Goal: Task Accomplishment & Management: Complete application form

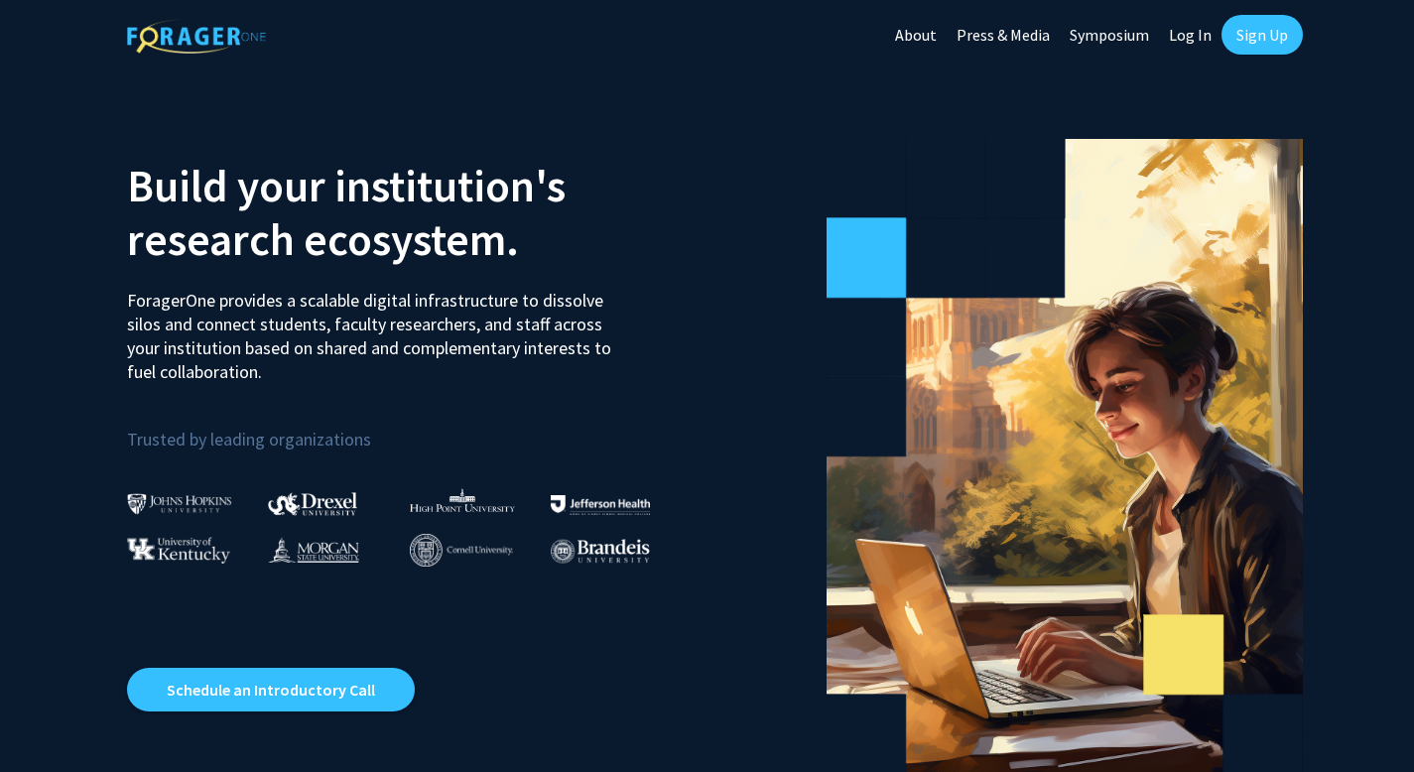
click at [1265, 37] on link "Sign Up" at bounding box center [1261, 35] width 81 height 40
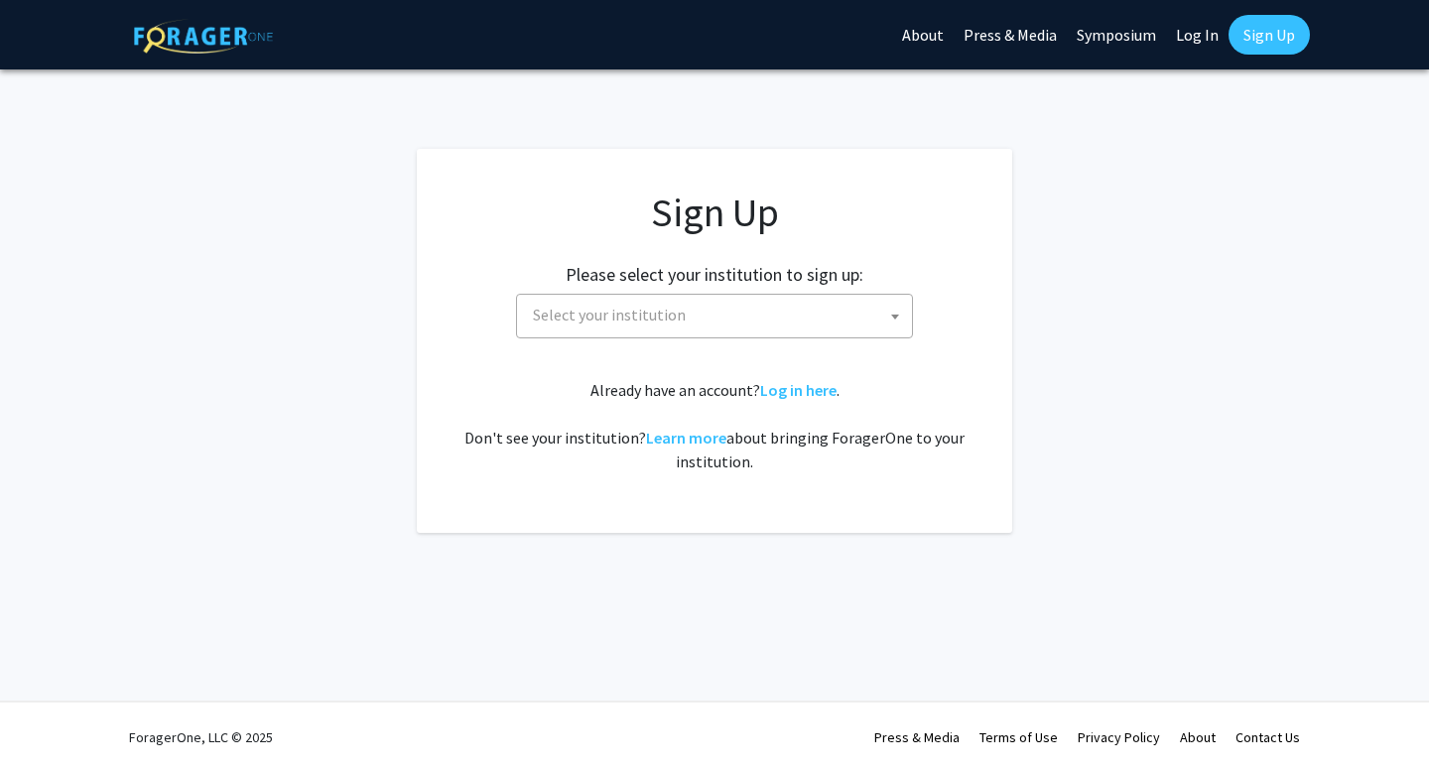
click at [604, 295] on span "Select your institution" at bounding box center [718, 315] width 387 height 41
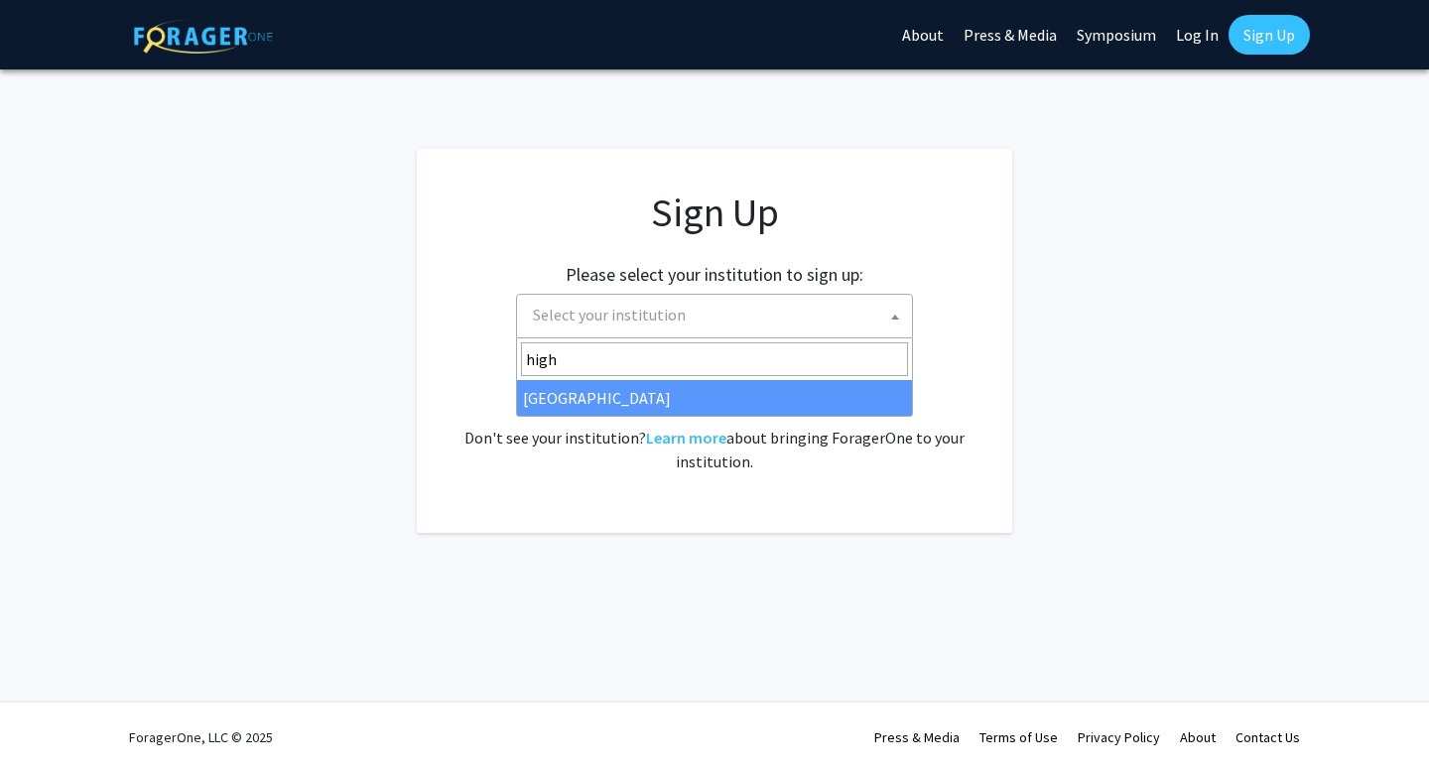
type input "high"
select select "2"
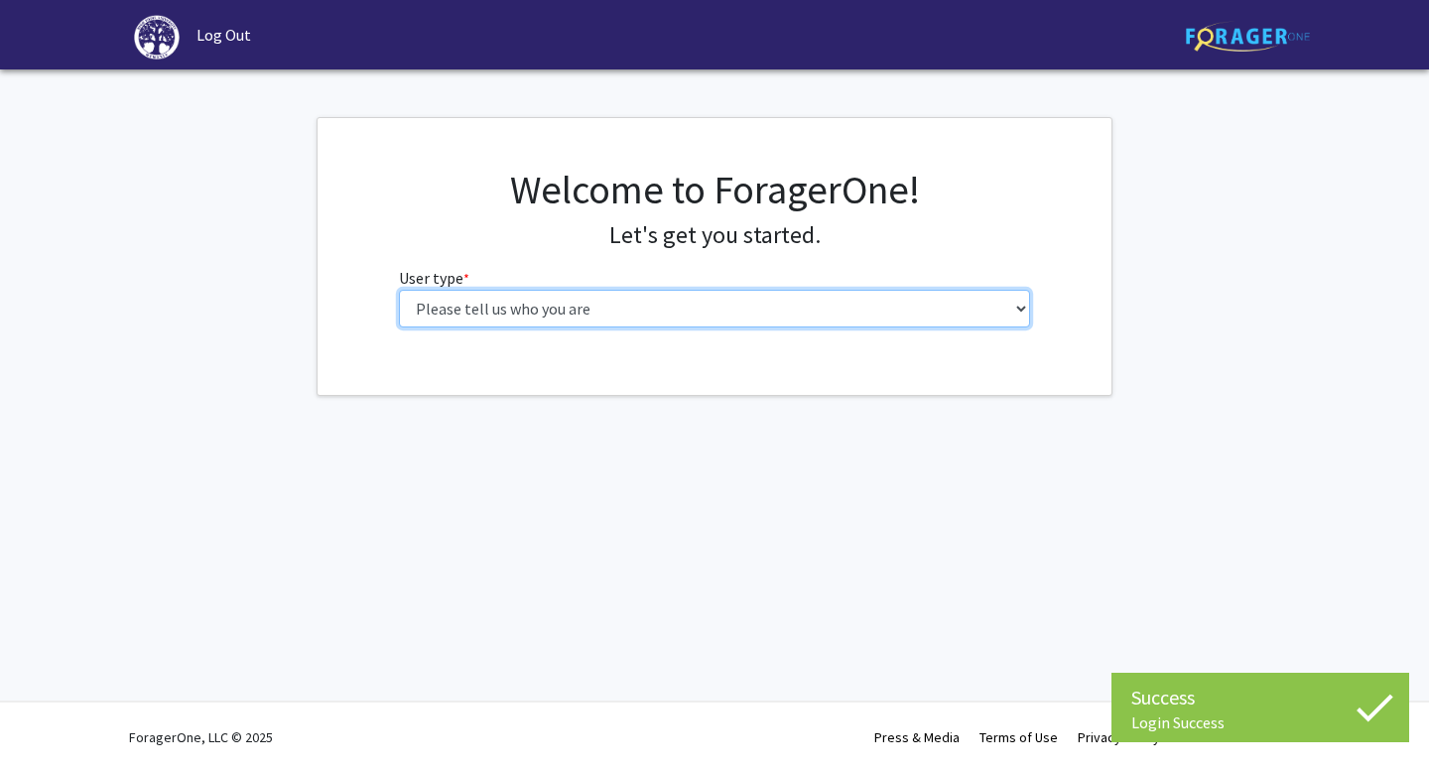
click at [633, 317] on select "Please tell us who you are Undergraduate Student Master's Student Doctoral Cand…" at bounding box center [715, 309] width 632 height 38
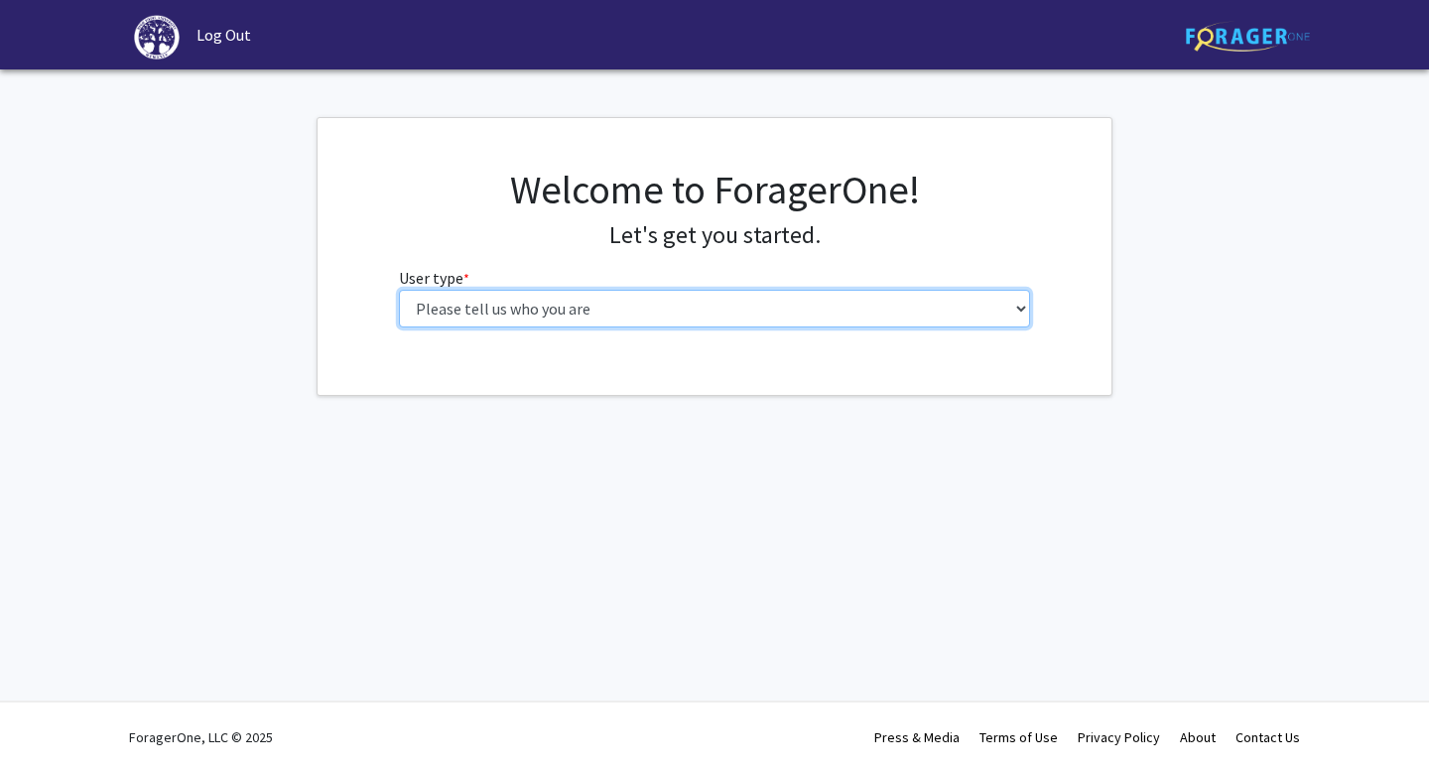
select select "1: undergrad"
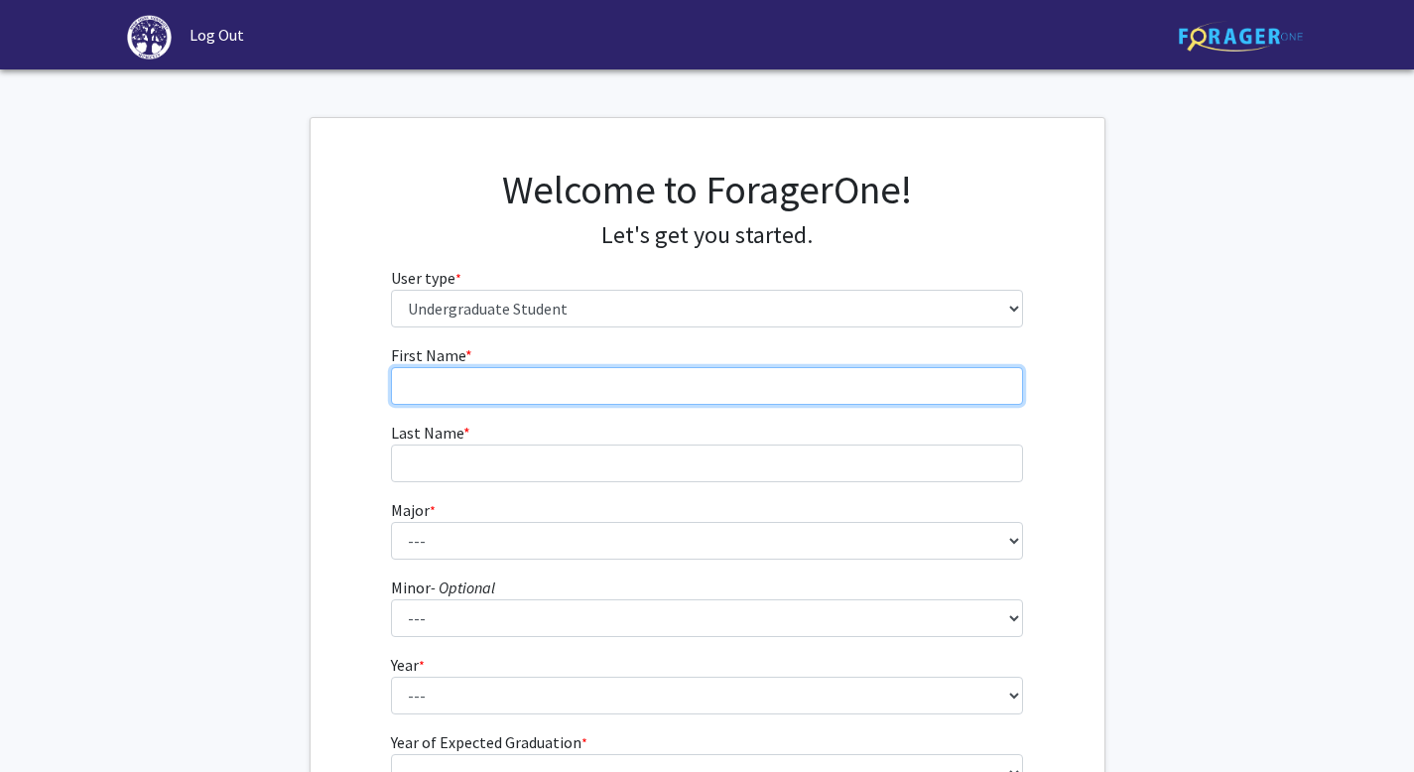
click at [695, 394] on input "First Name * required" at bounding box center [707, 386] width 632 height 38
type input "Keisha"
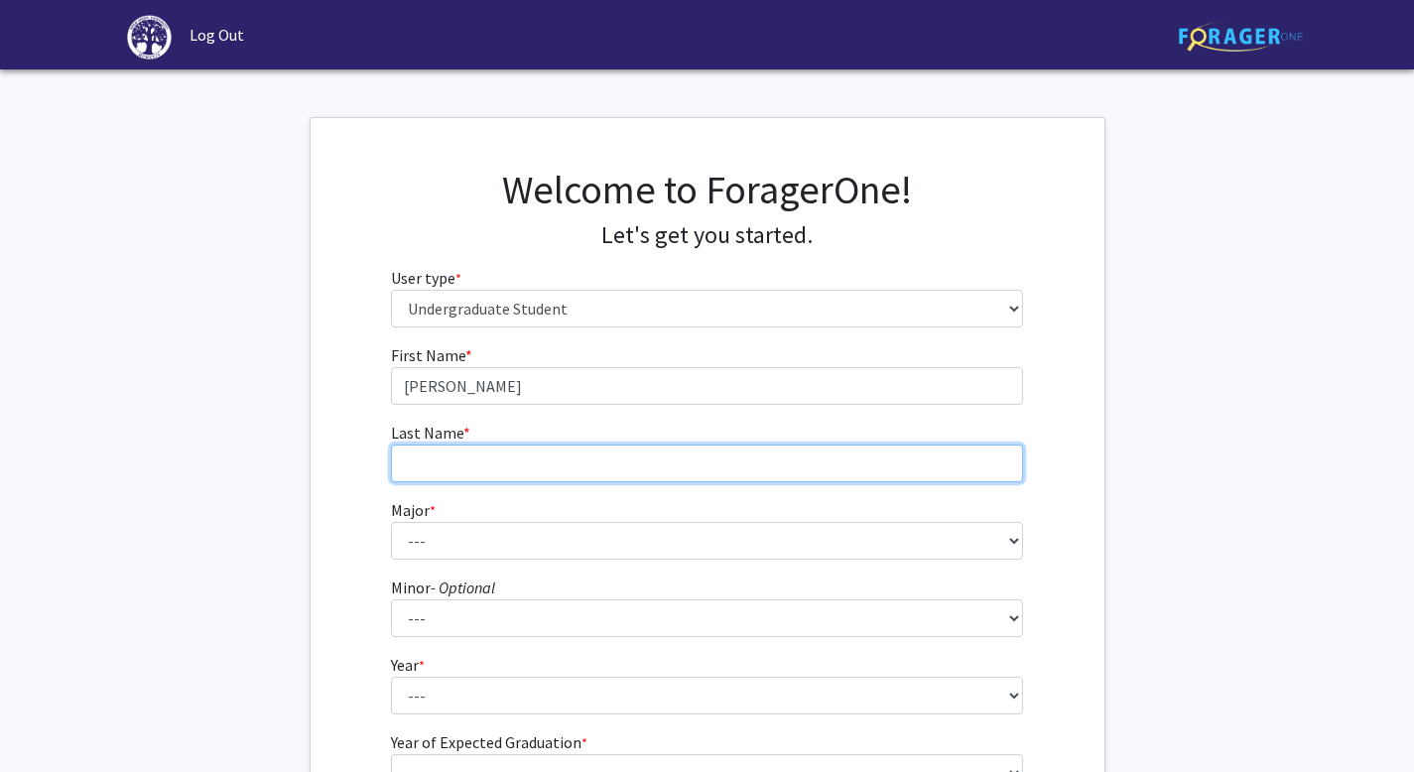
click at [492, 478] on input "Last Name * required" at bounding box center [707, 463] width 632 height 38
type input "Udoetuk"
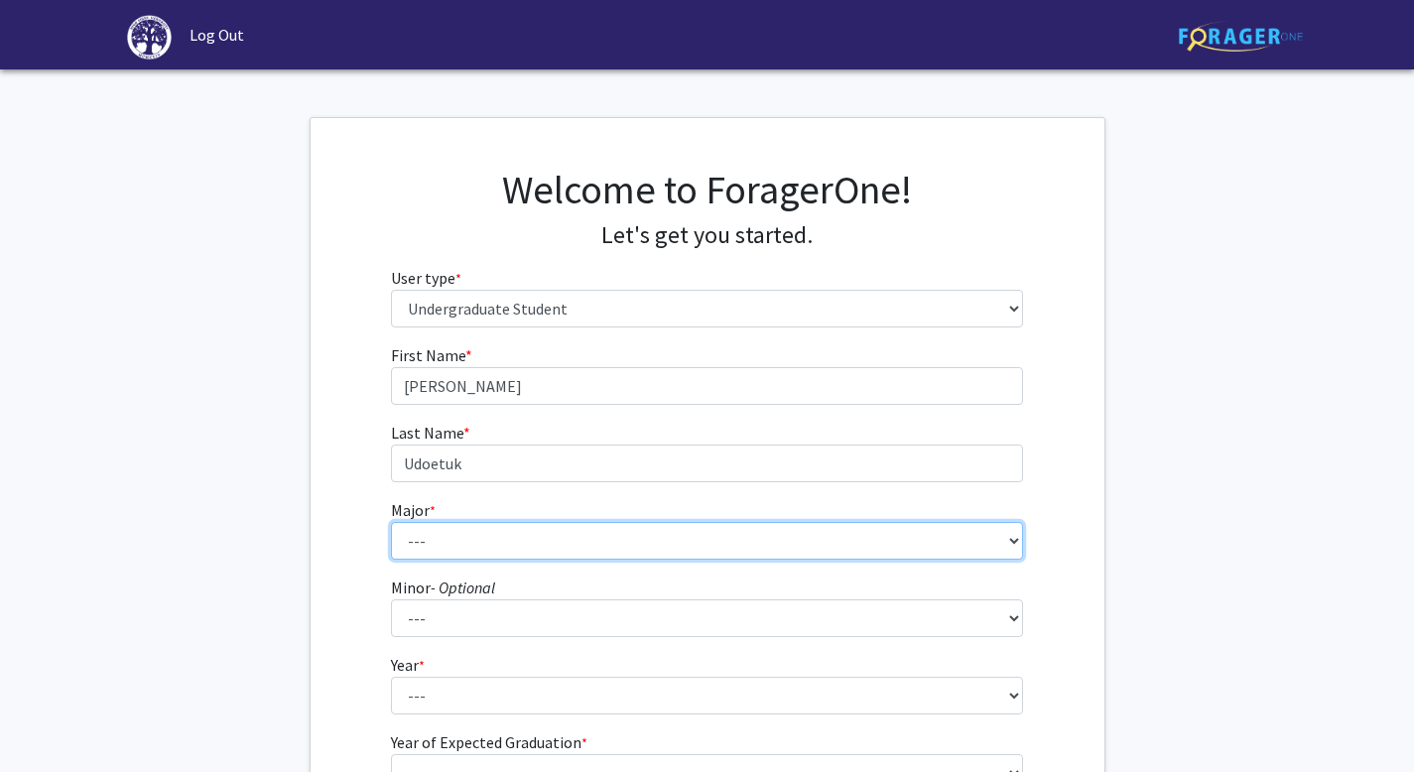
click at [464, 542] on select "--- Accounting Actuarial Science Advertising, Public Relations, and Strategic C…" at bounding box center [707, 541] width 632 height 38
select select "5: 164"
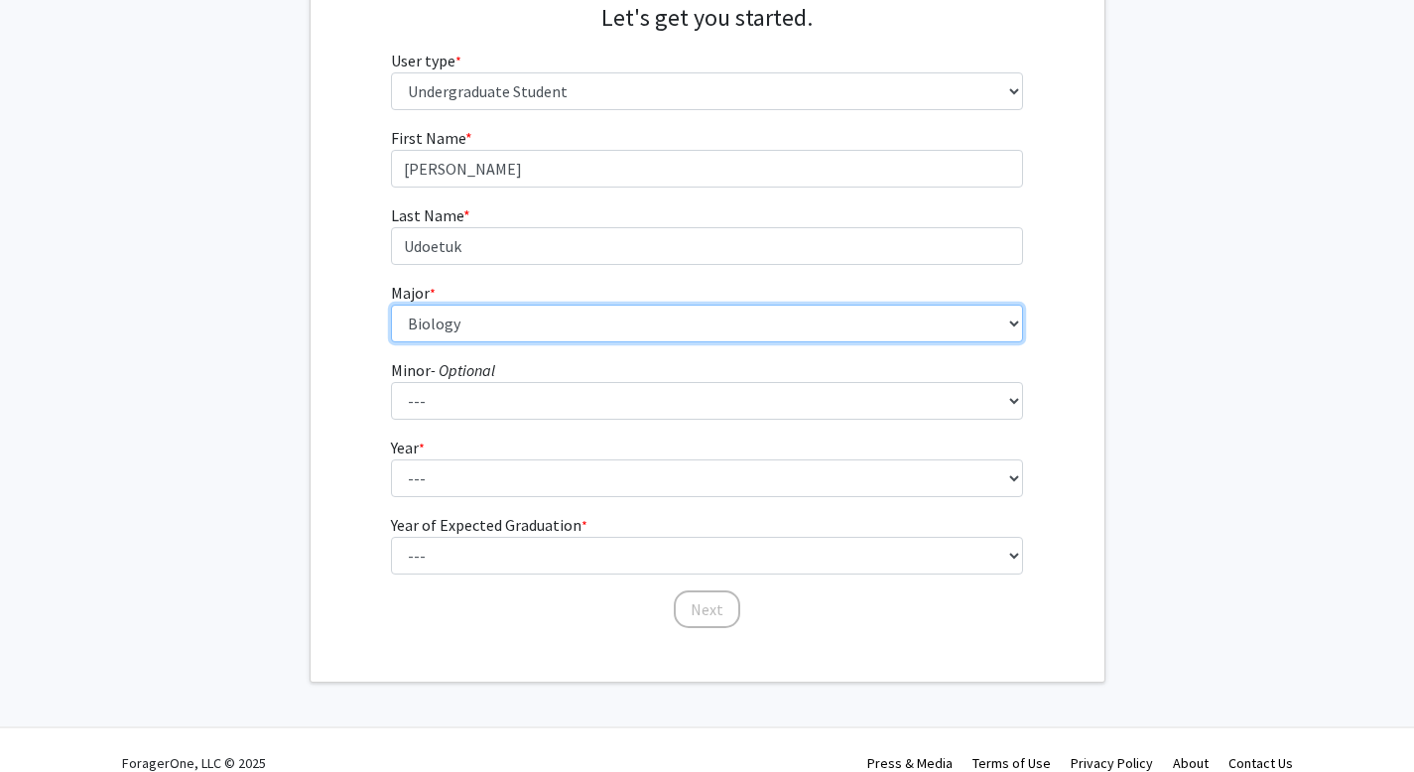
scroll to position [243, 0]
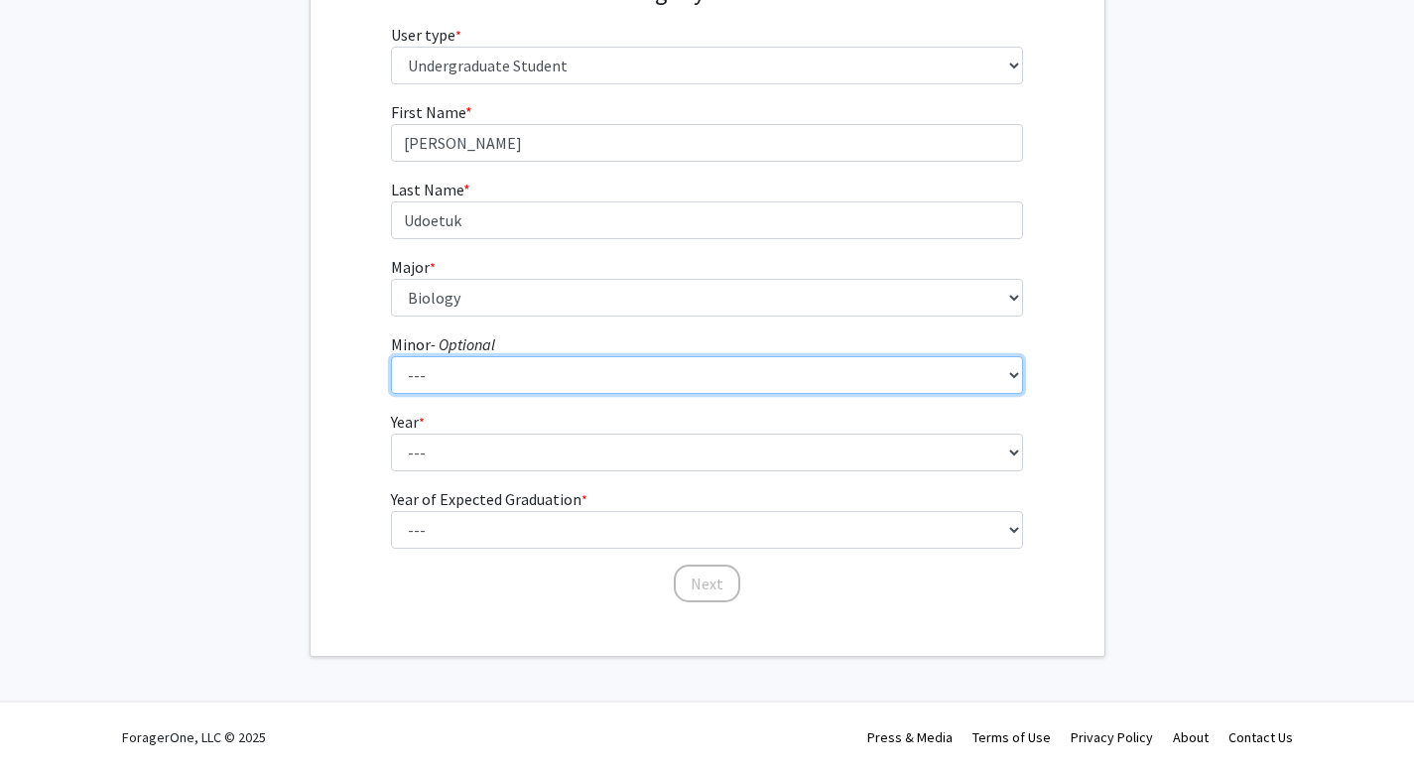
click at [440, 360] on select "--- Anthropology Chinese Civic Responsibility and Social Innovation Criminal Ju…" at bounding box center [707, 375] width 632 height 38
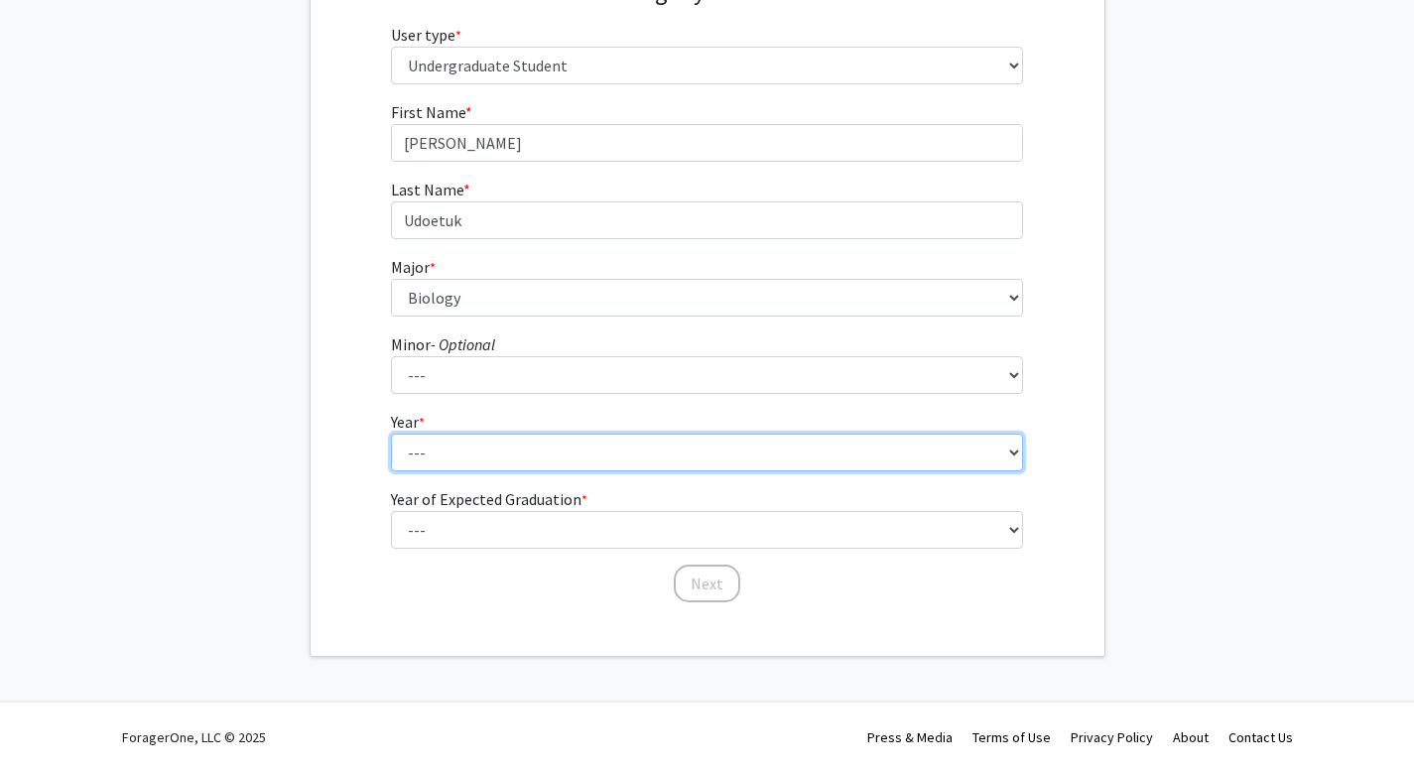
click at [471, 437] on select "--- First-year Sophomore Junior Senior Postbaccalaureate Certificate" at bounding box center [707, 453] width 632 height 38
select select "1: first-year"
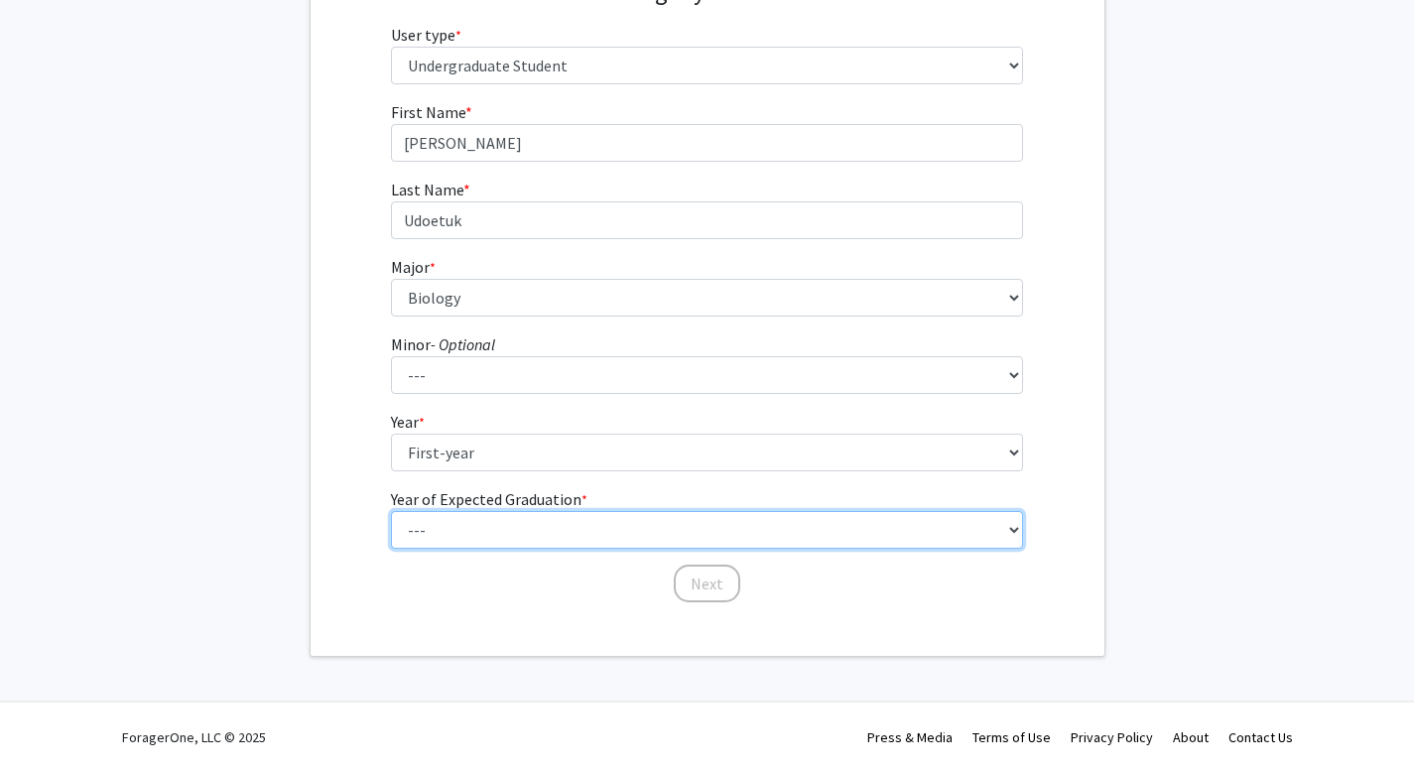
click at [485, 524] on select "--- 2025 2026 2027 2028 2029 2030 2031 2032 2033 2034" at bounding box center [707, 530] width 632 height 38
select select "5: 2029"
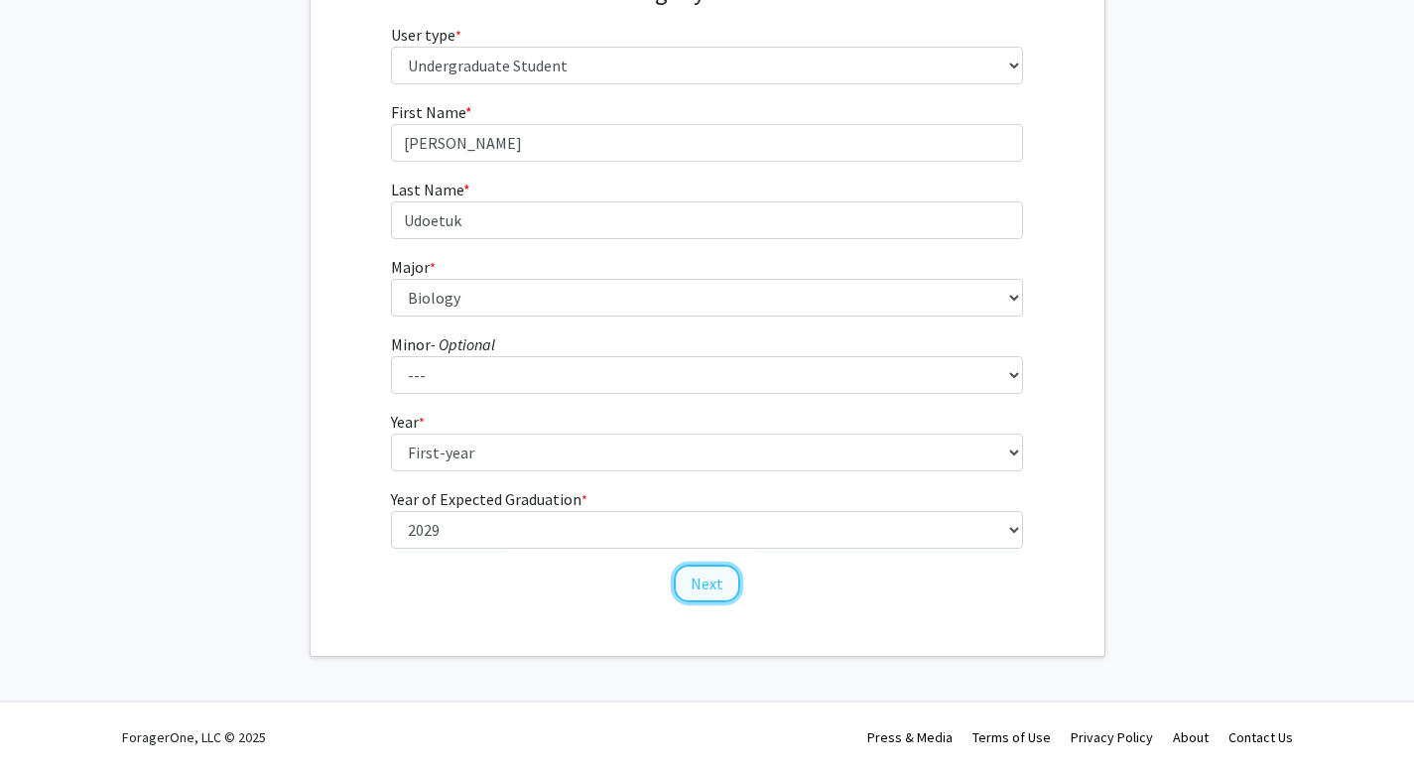
click at [725, 574] on button "Next" at bounding box center [707, 583] width 66 height 38
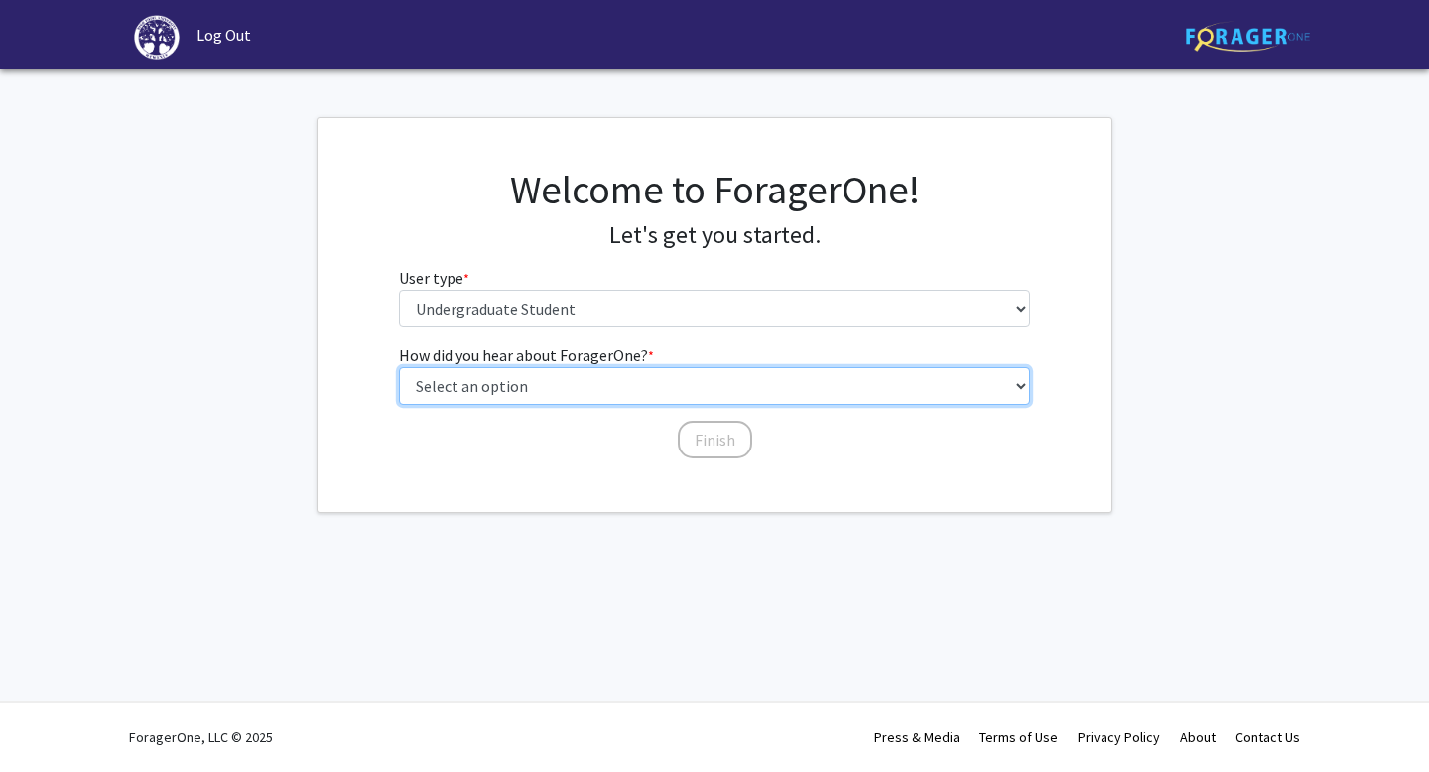
click at [516, 389] on select "Select an option Peer/student recommendation Faculty/staff recommendation Unive…" at bounding box center [715, 386] width 632 height 38
select select "2: faculty_recommendation"
click at [623, 390] on select "Select an option Peer/student recommendation Faculty/staff recommendation Unive…" at bounding box center [715, 386] width 632 height 38
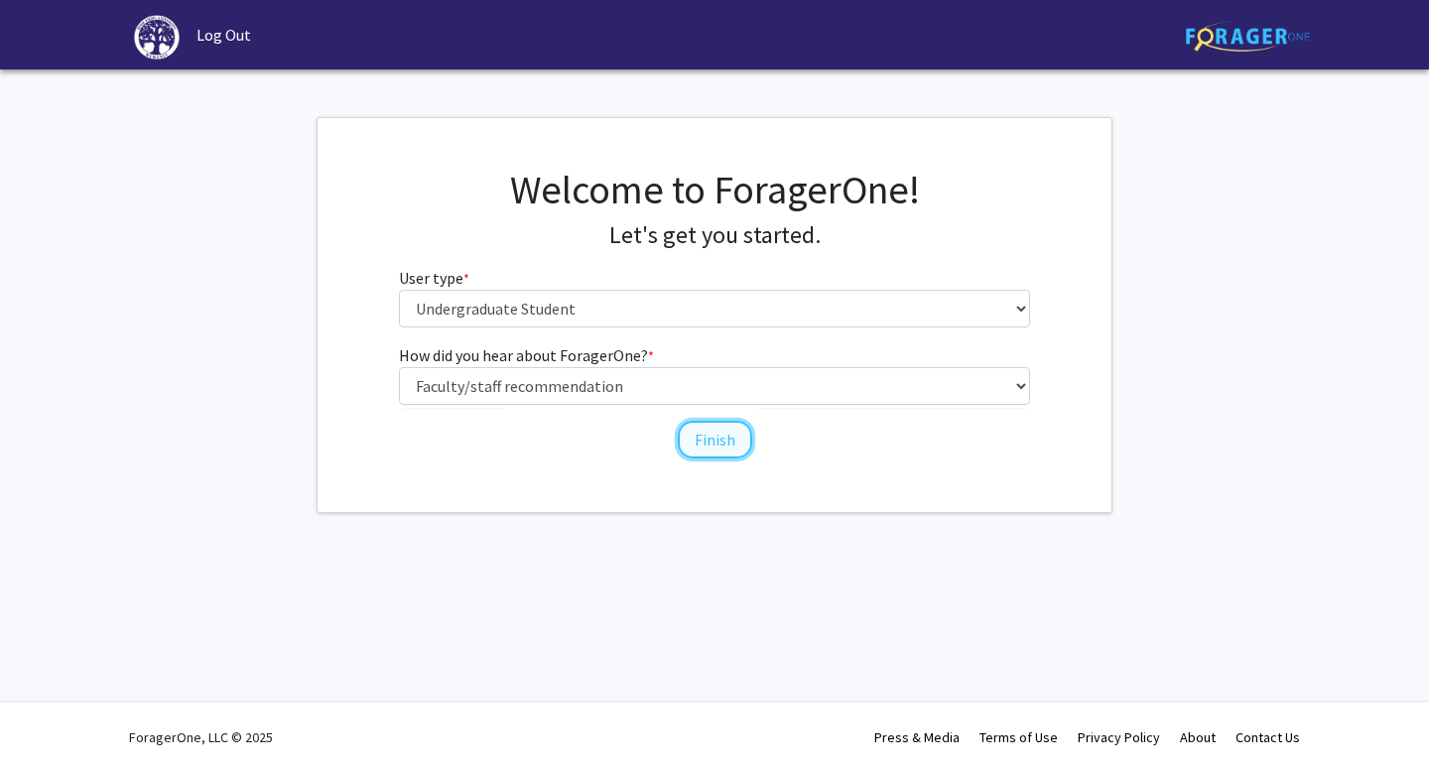
click at [718, 439] on button "Finish" at bounding box center [715, 440] width 74 height 38
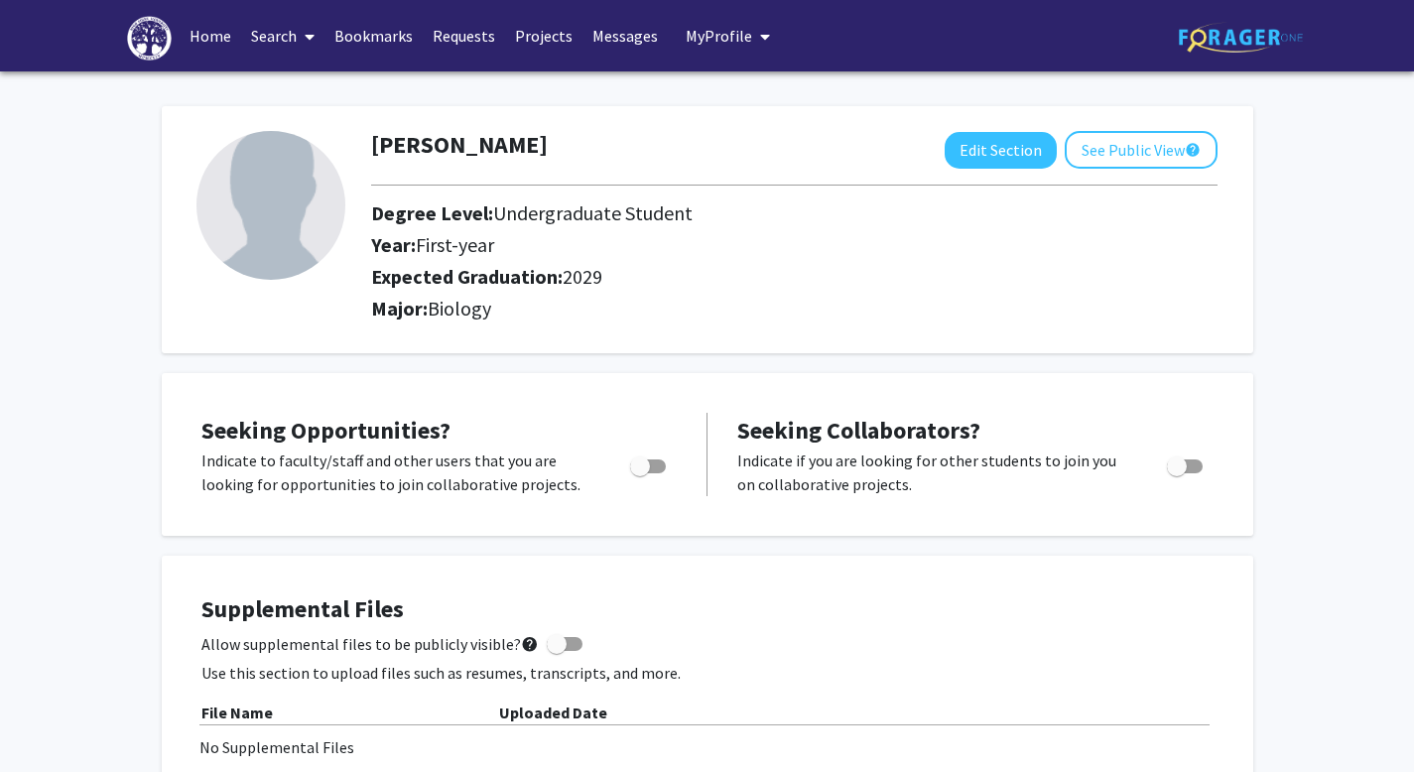
click at [734, 32] on span "My Profile" at bounding box center [719, 36] width 66 height 20
click at [729, 36] on span "My Profile" at bounding box center [719, 36] width 66 height 20
click at [241, 30] on link "Search" at bounding box center [282, 35] width 83 height 69
click at [222, 43] on link "Home" at bounding box center [211, 35] width 62 height 69
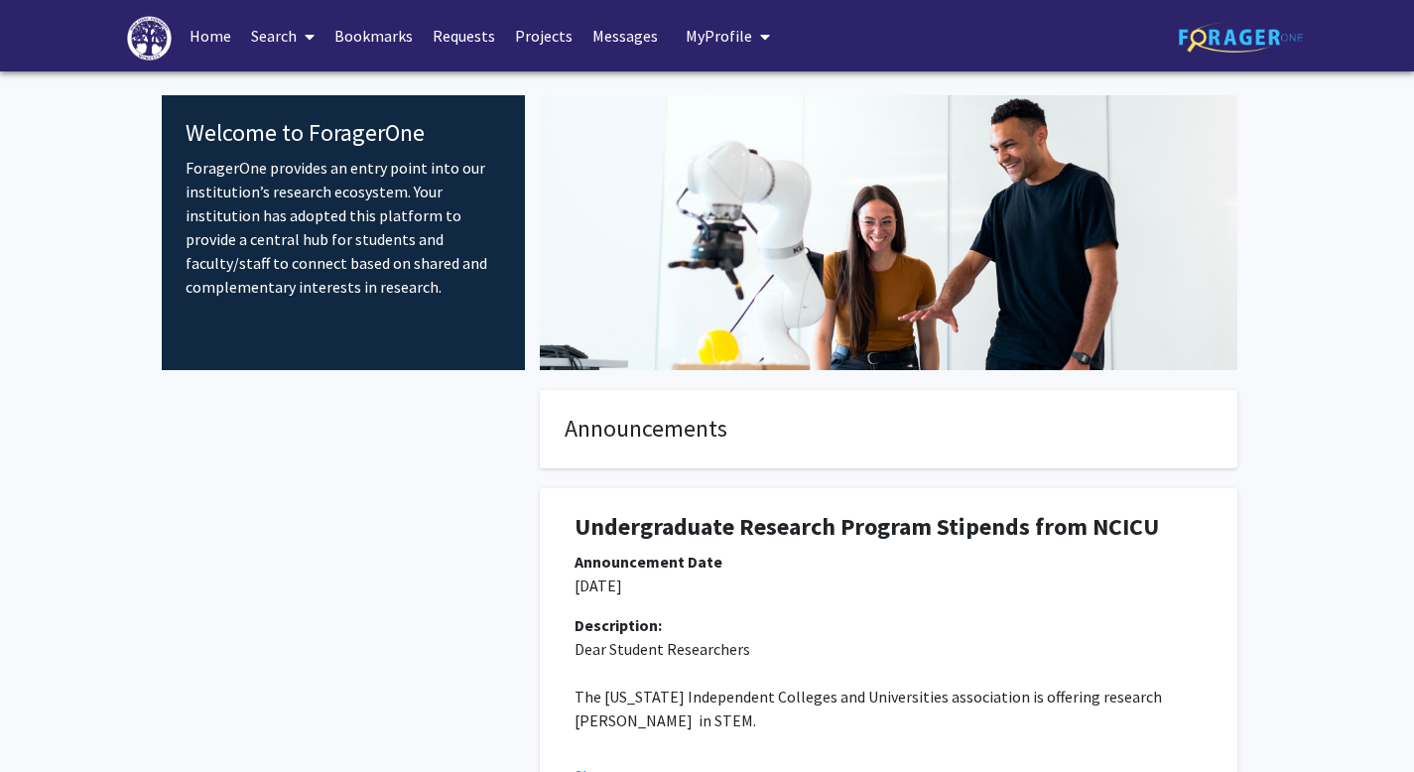
click at [300, 22] on span at bounding box center [306, 36] width 18 height 69
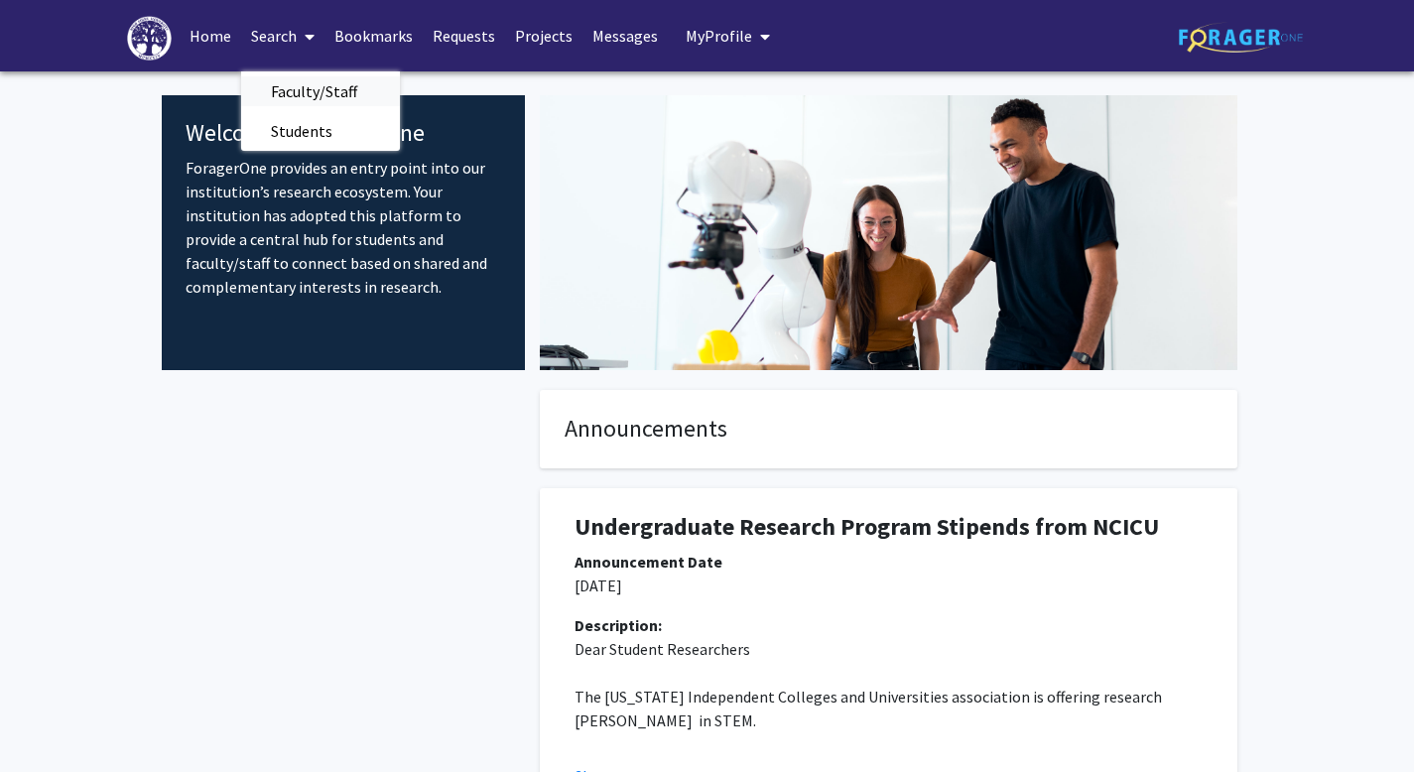
click at [271, 98] on span "Faculty/Staff" at bounding box center [314, 91] width 146 height 40
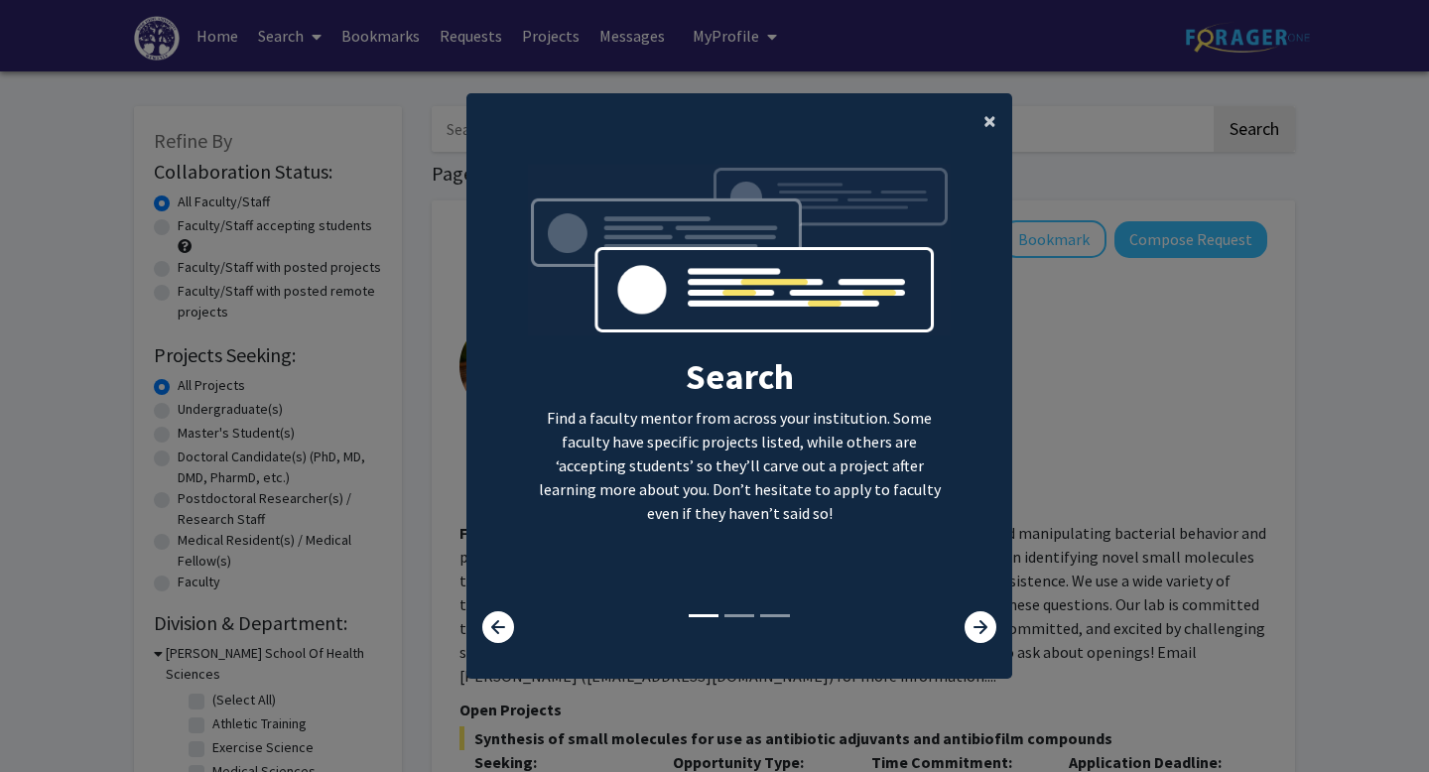
click at [983, 131] on span "×" at bounding box center [989, 120] width 13 height 31
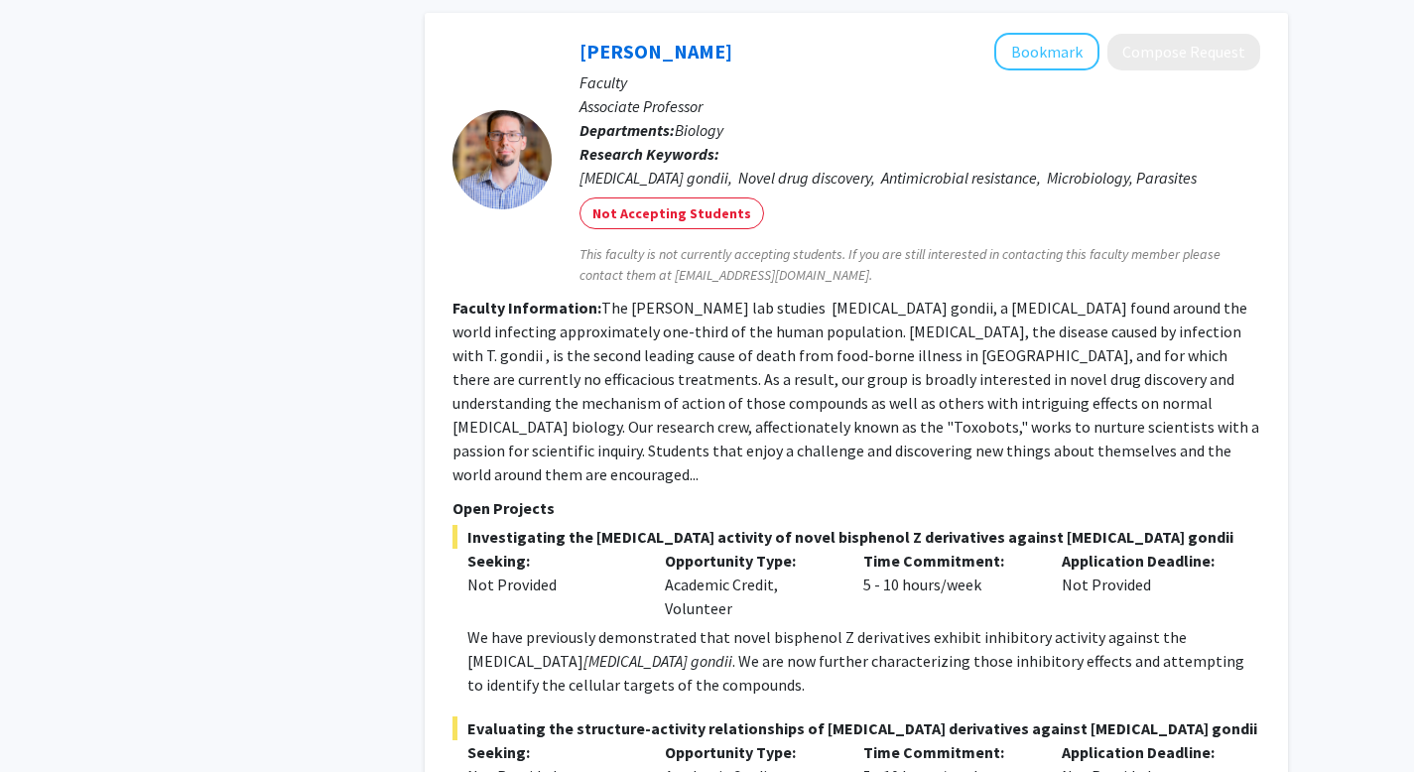
scroll to position [1762, 0]
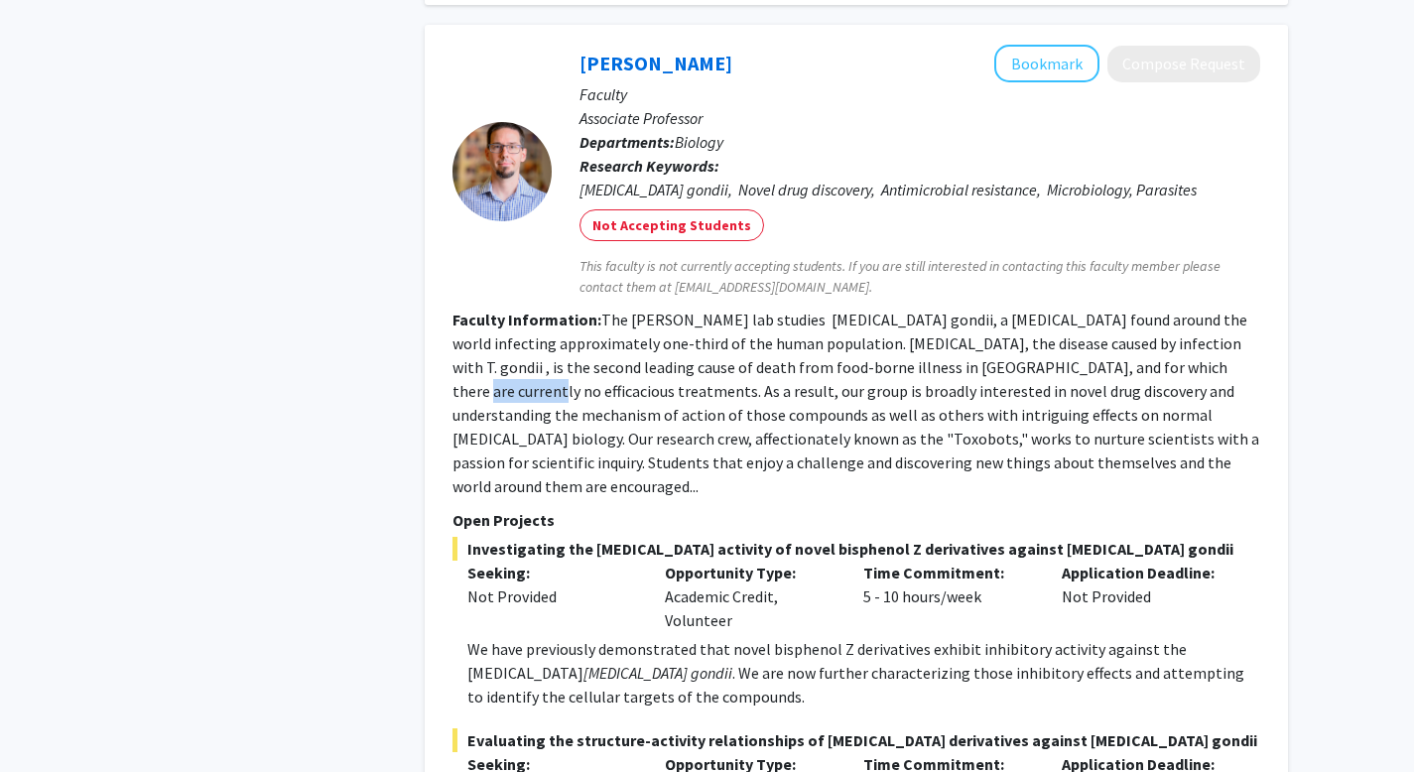
drag, startPoint x: 1191, startPoint y: 340, endPoint x: 1376, endPoint y: 341, distance: 184.5
copy fg-read-more "efficacious"
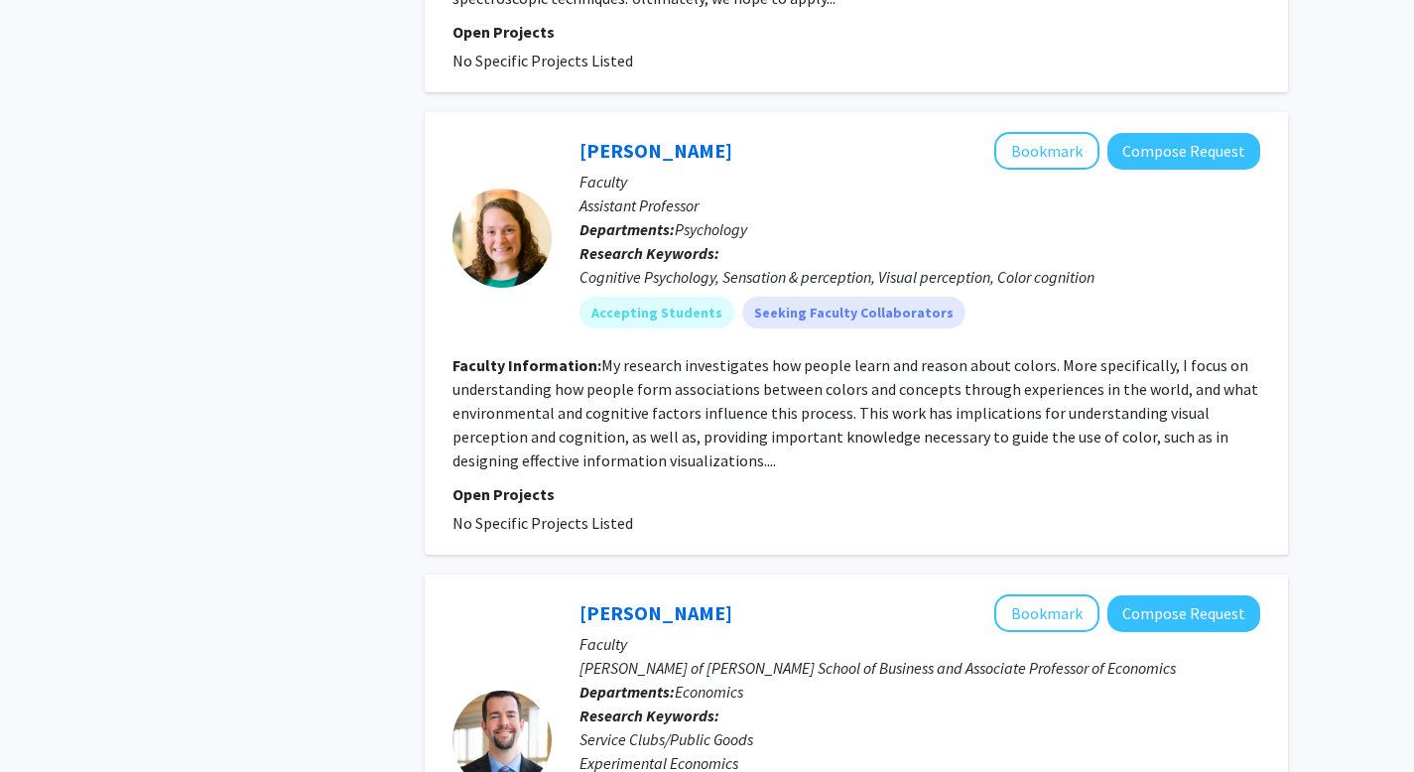
scroll to position [6290, 0]
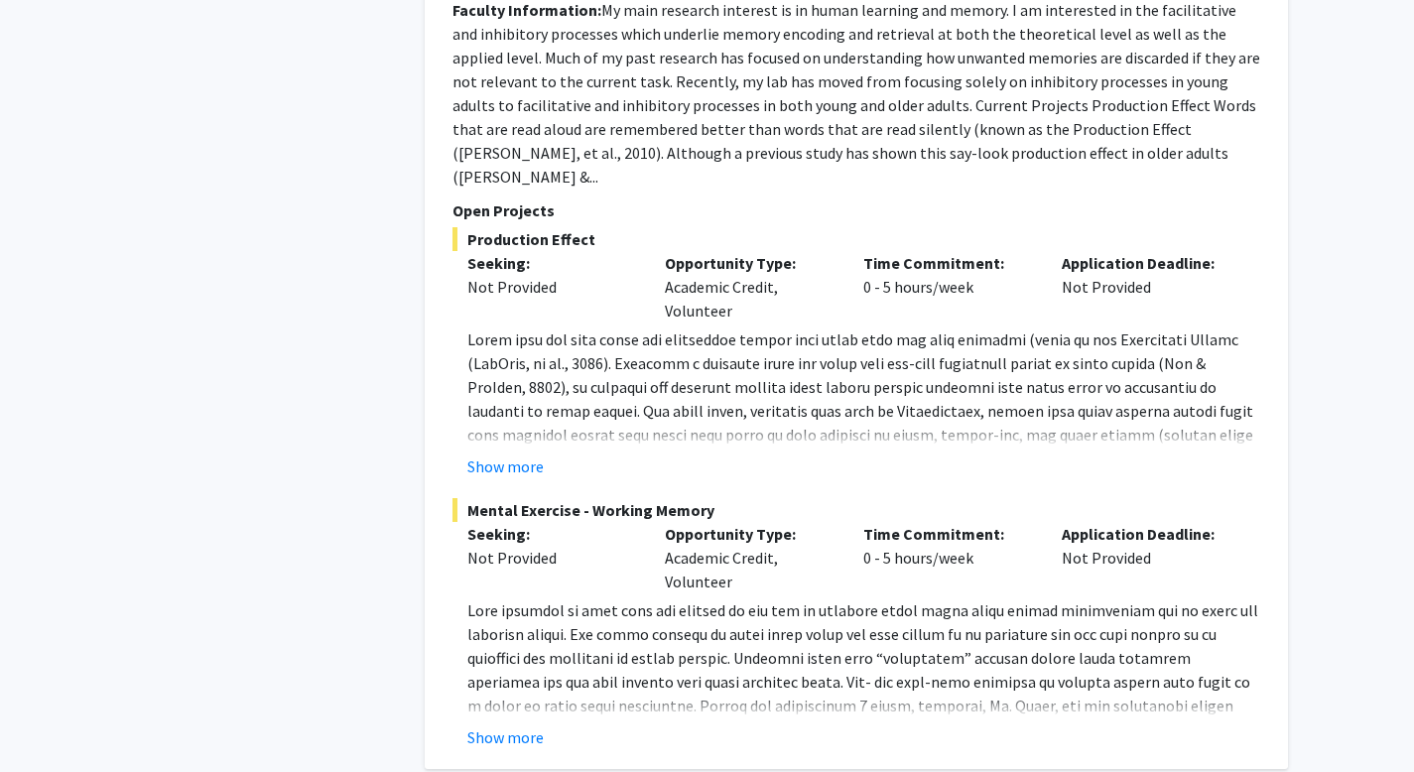
scroll to position [5074, 0]
click at [521, 723] on button "Show more" at bounding box center [505, 735] width 76 height 24
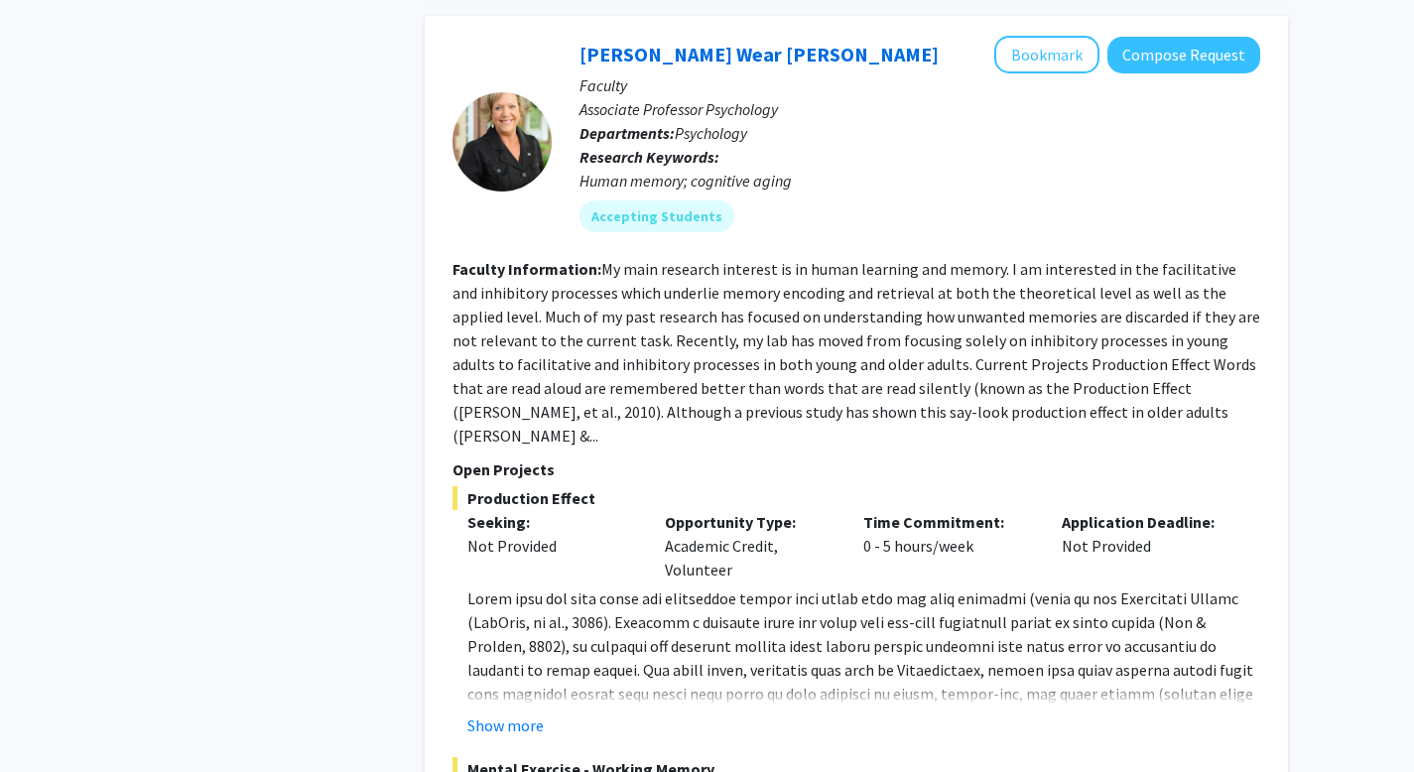
scroll to position [4806, 0]
